Goal: Information Seeking & Learning: Understand process/instructions

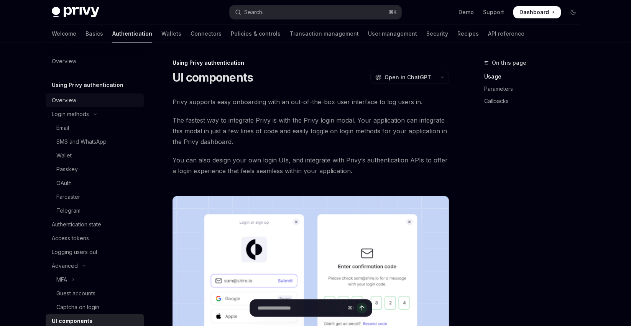
click at [65, 100] on div "Overview" at bounding box center [64, 100] width 25 height 9
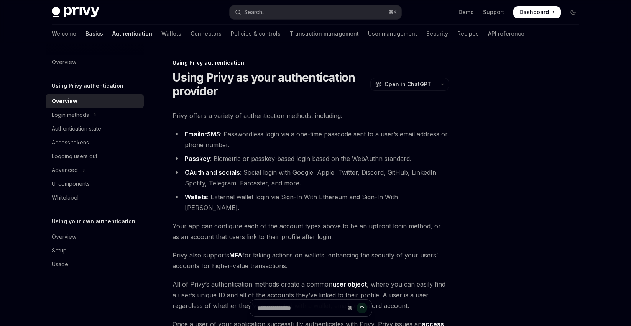
click at [86, 34] on link "Basics" at bounding box center [95, 34] width 18 height 18
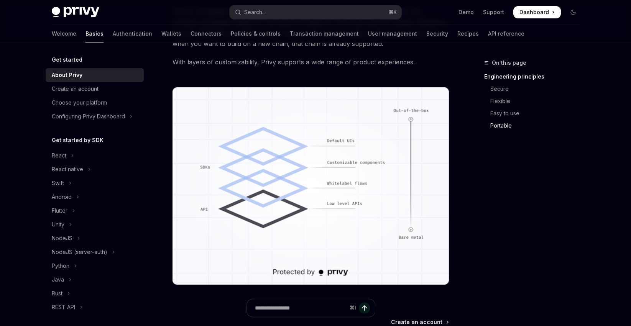
scroll to position [707, 0]
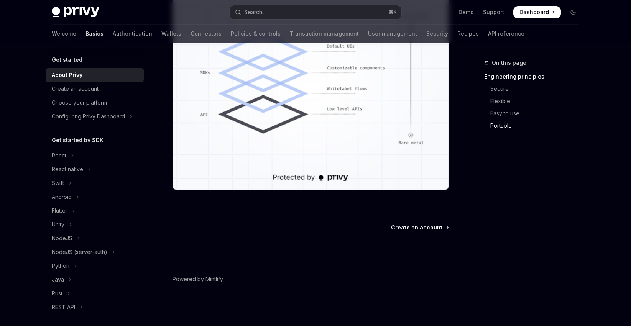
click at [418, 227] on span "Create an account" at bounding box center [416, 228] width 51 height 8
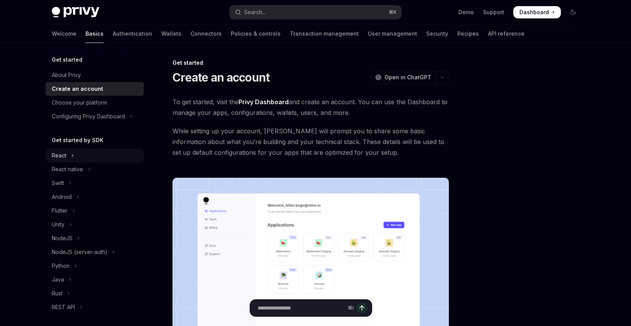
click at [64, 155] on div "React" at bounding box center [59, 155] width 15 height 9
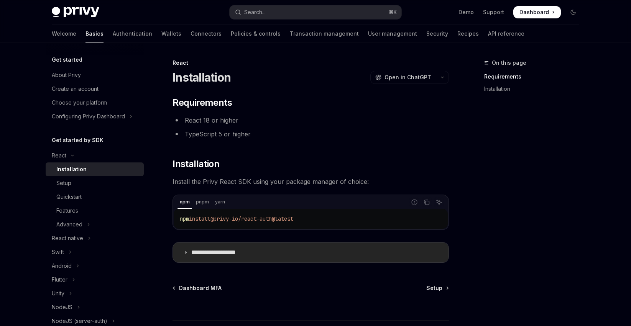
click at [266, 257] on summary "**********" at bounding box center [311, 253] width 276 height 20
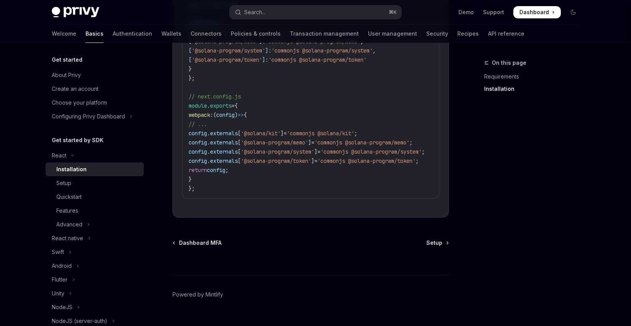
scroll to position [415, 0]
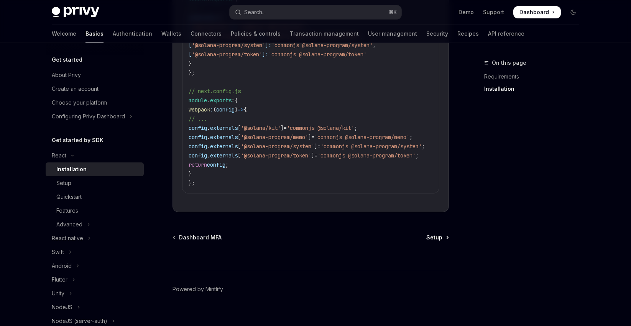
click at [439, 234] on span "Setup" at bounding box center [434, 238] width 16 height 8
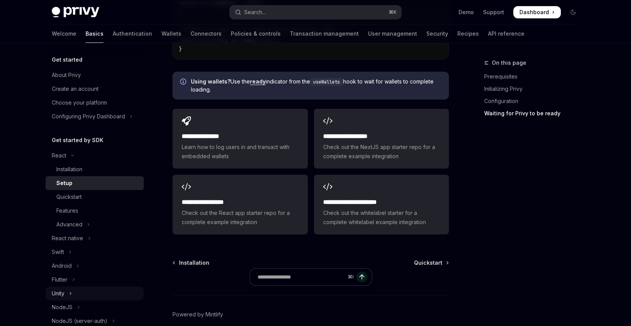
scroll to position [981, 0]
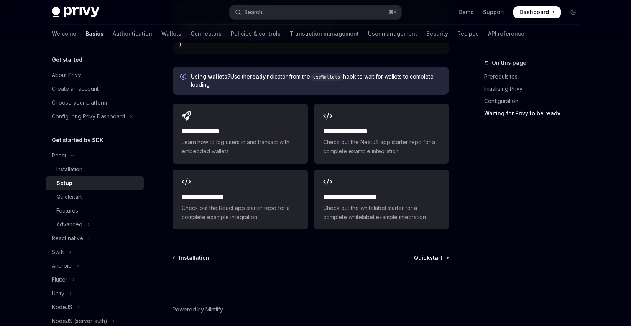
click at [430, 254] on span "Quickstart" at bounding box center [428, 258] width 28 height 8
type textarea "*"
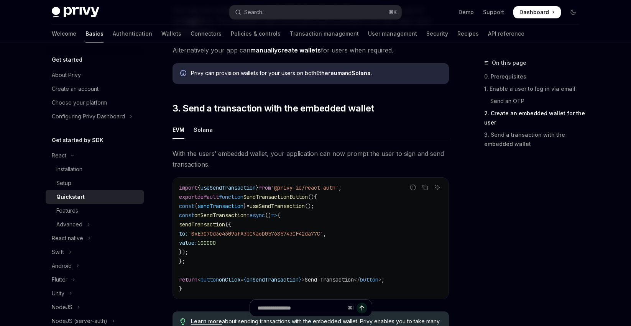
scroll to position [614, 0]
